Goal: Task Accomplishment & Management: Use online tool/utility

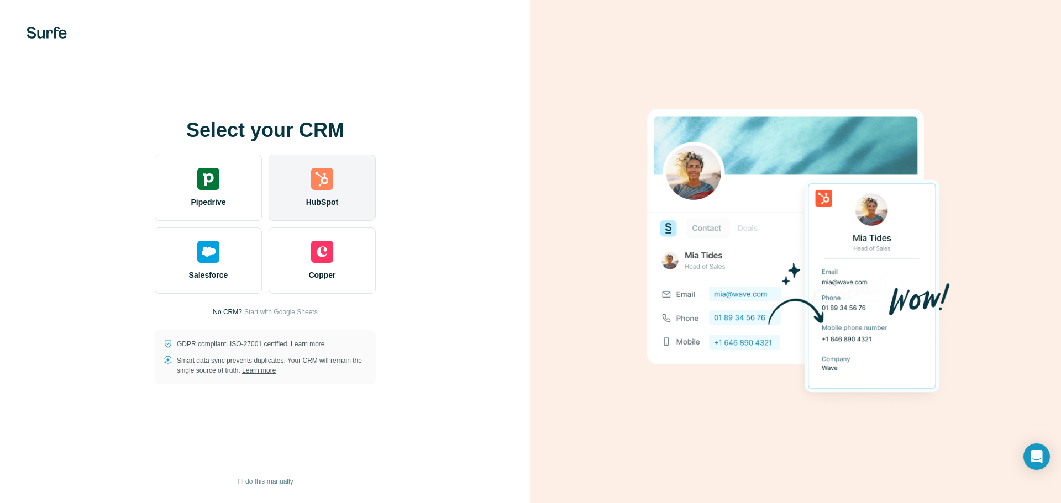
click at [329, 185] on img at bounding box center [322, 179] width 22 height 22
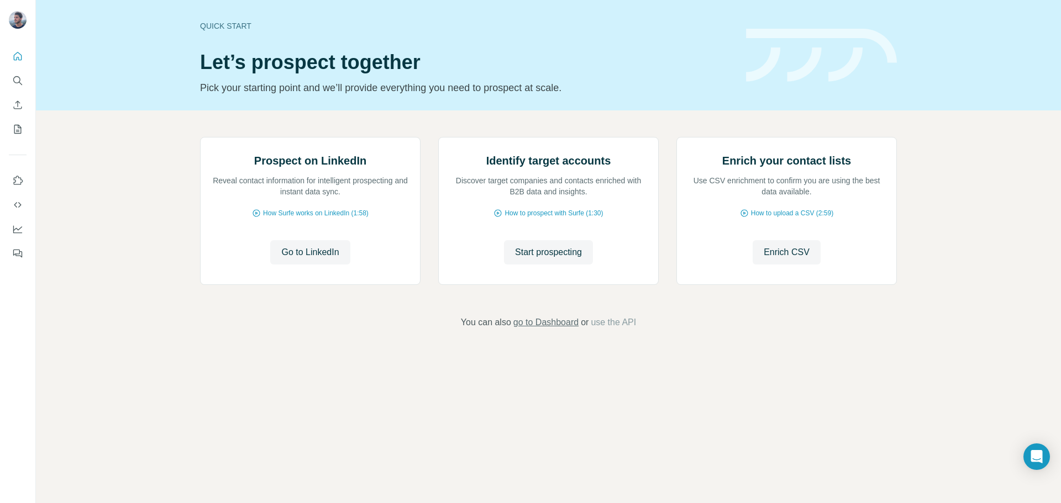
click at [557, 329] on span "go to Dashboard" at bounding box center [545, 322] width 65 height 13
